Goal: Navigation & Orientation: Go to known website

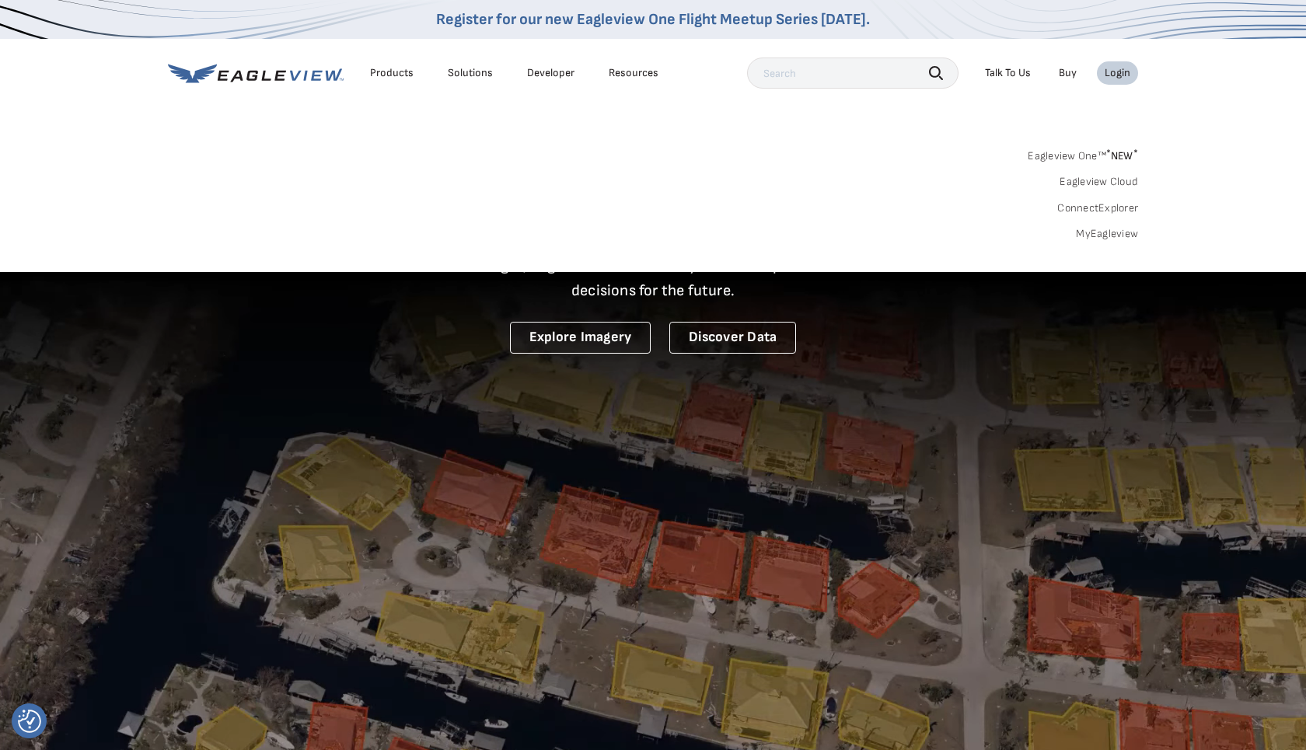
click at [1099, 228] on link "MyEagleview" at bounding box center [1106, 234] width 62 height 14
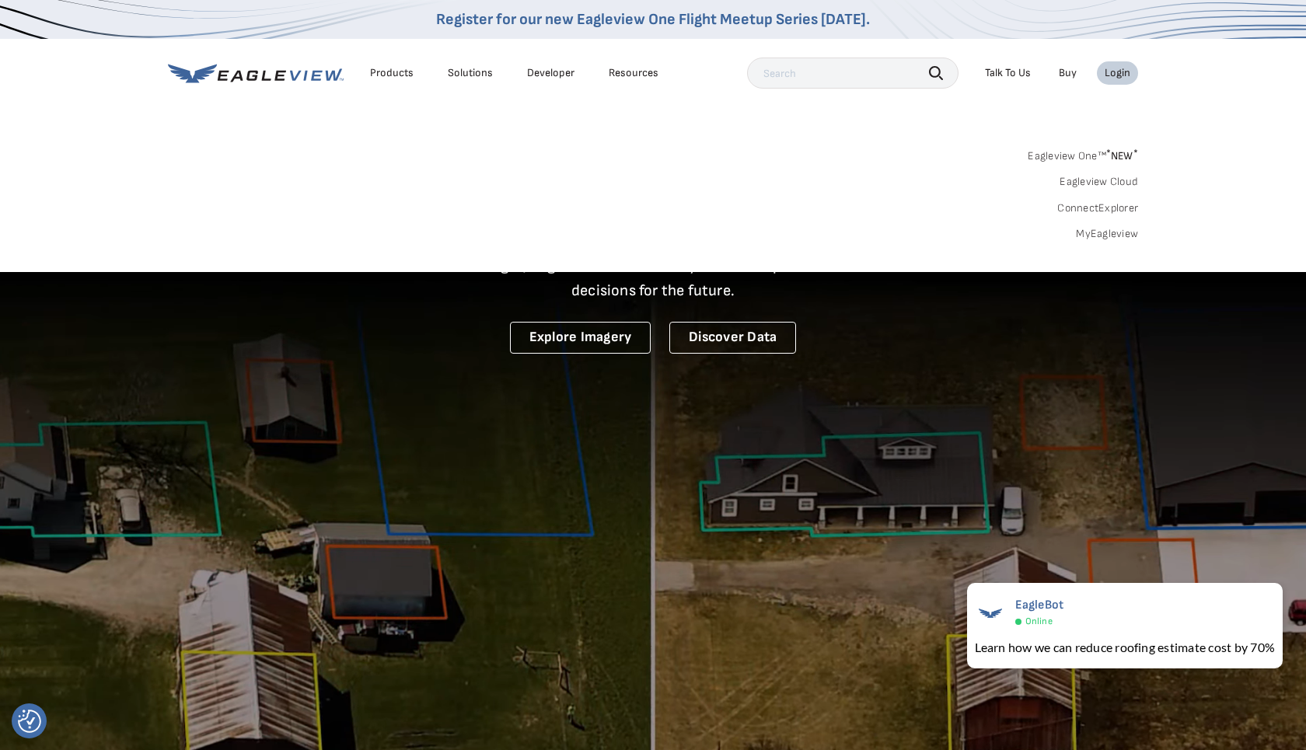
click at [1125, 234] on link "MyEagleview" at bounding box center [1106, 234] width 62 height 14
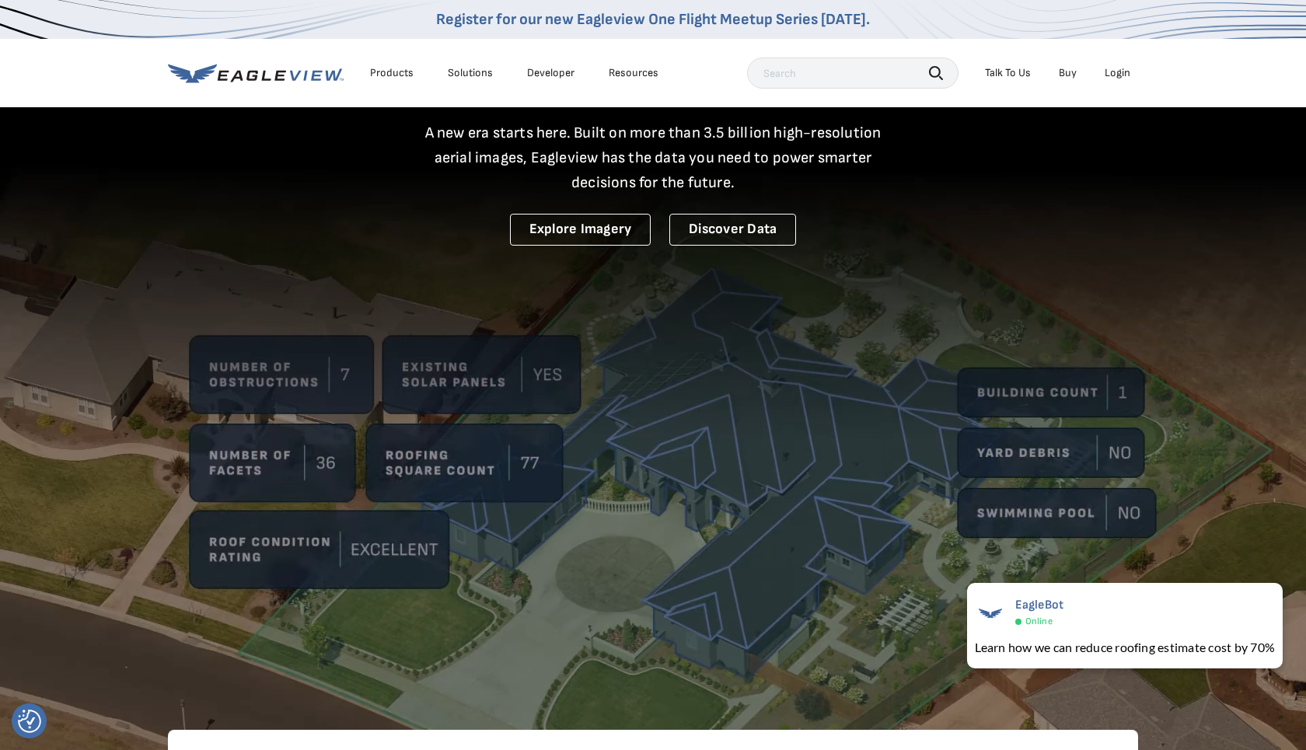
click at [436, 470] on video at bounding box center [653, 343] width 1306 height 903
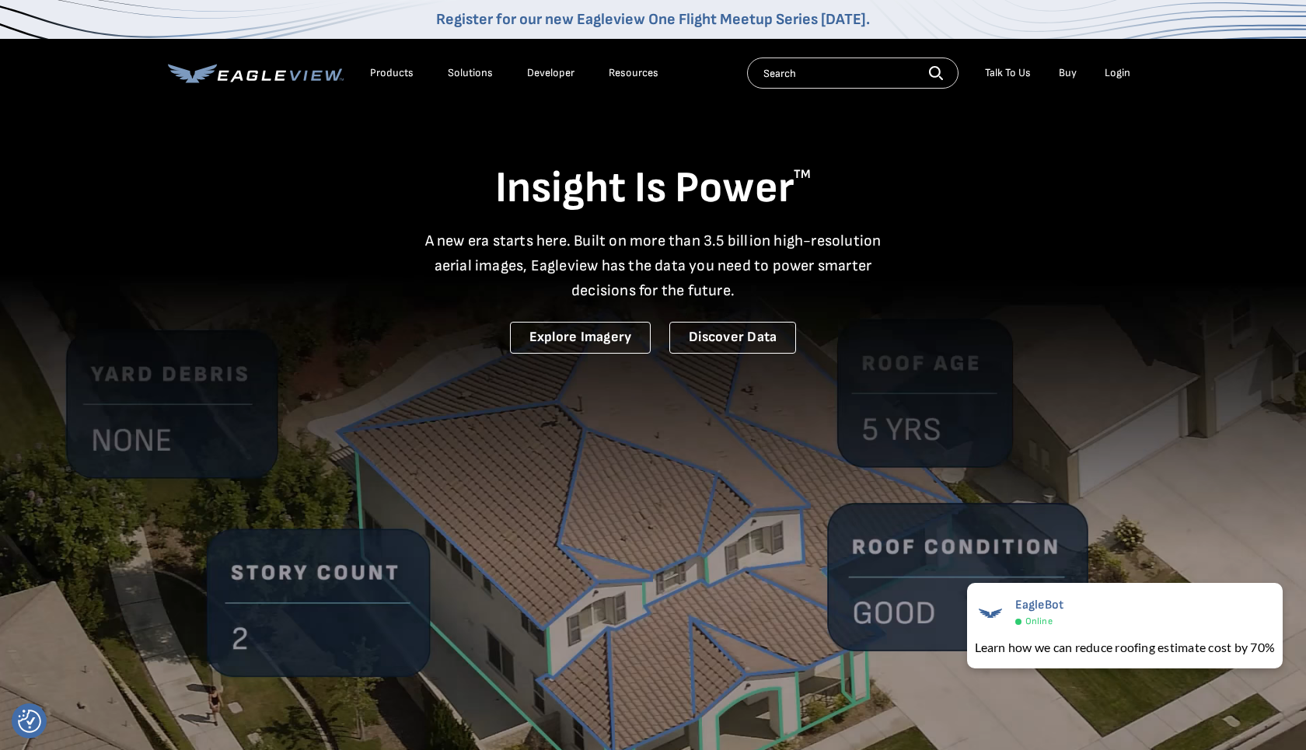
click at [220, 73] on icon at bounding box center [224, 75] width 12 height 10
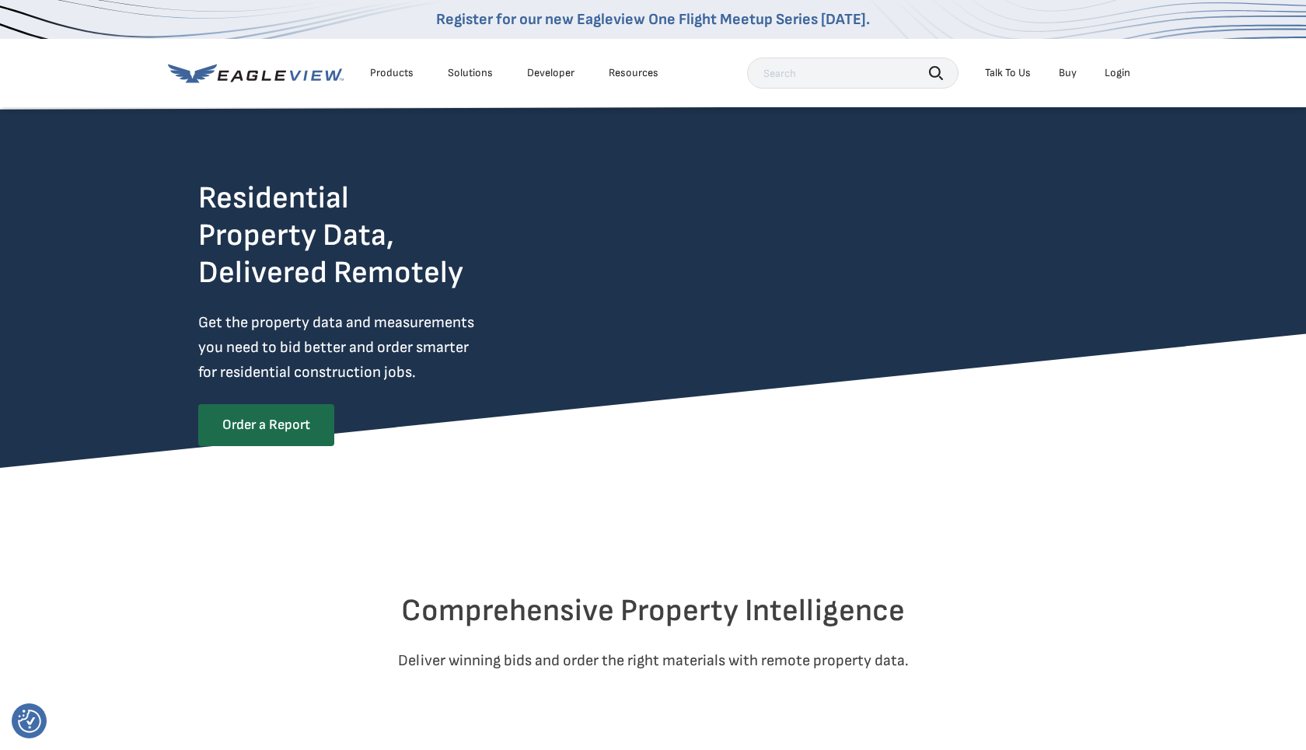
click at [1127, 72] on div "Login" at bounding box center [1117, 73] width 26 height 14
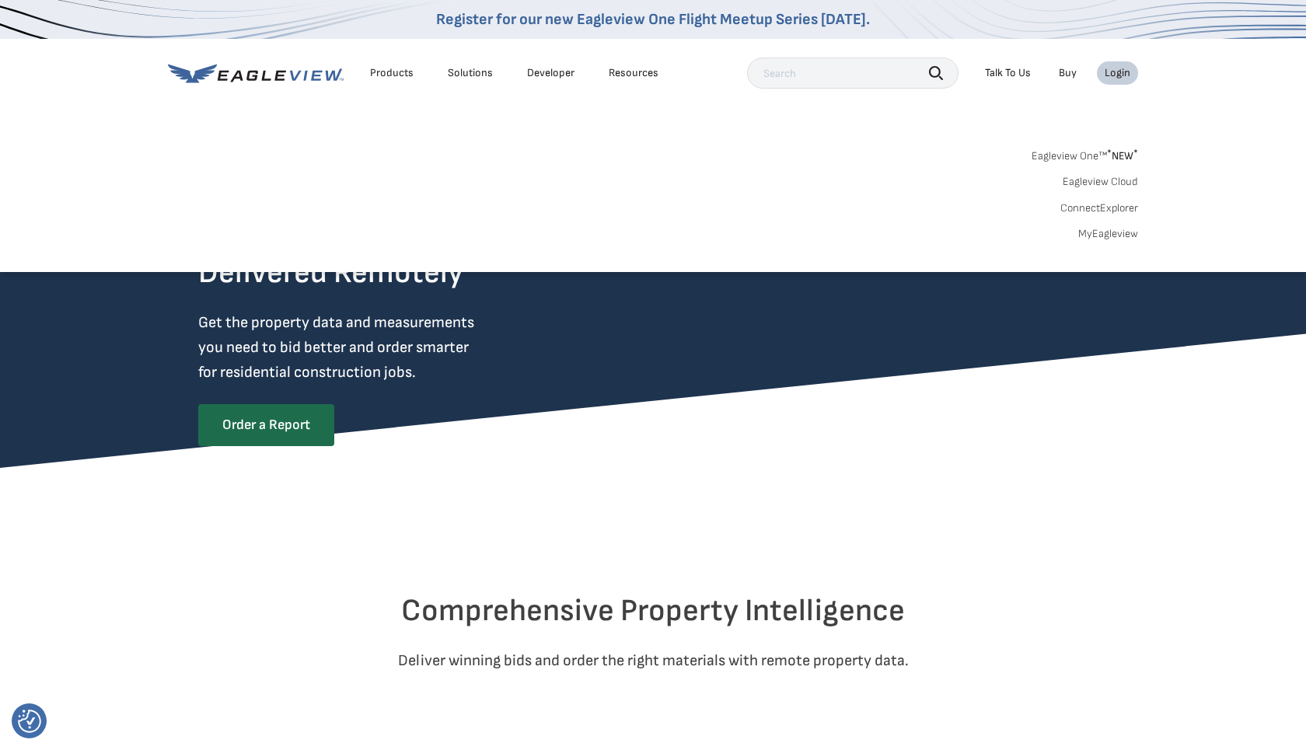
click at [1110, 233] on link "MyEagleview" at bounding box center [1108, 234] width 60 height 14
